Goal: Navigation & Orientation: Find specific page/section

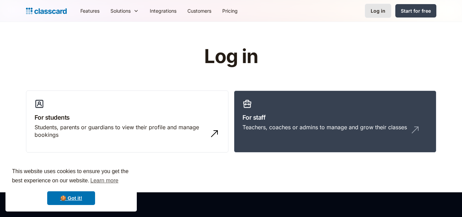
click at [384, 12] on div "Log in" at bounding box center [378, 10] width 15 height 7
click at [74, 196] on link "🍪 Got it!" at bounding box center [71, 198] width 48 height 14
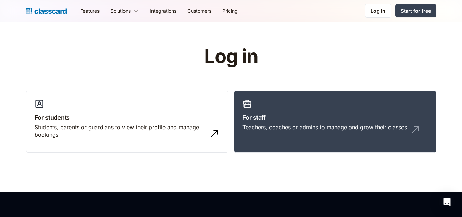
drag, startPoint x: 466, startPoint y: 66, endPoint x: 462, endPoint y: 51, distance: 15.8
click at [462, 51] on html "This website uses cookies to ensure you get the best experience on our website.…" at bounding box center [231, 108] width 462 height 217
click at [337, 115] on h3 "For staff" at bounding box center [335, 117] width 185 height 9
